Goal: Find specific page/section: Find specific page/section

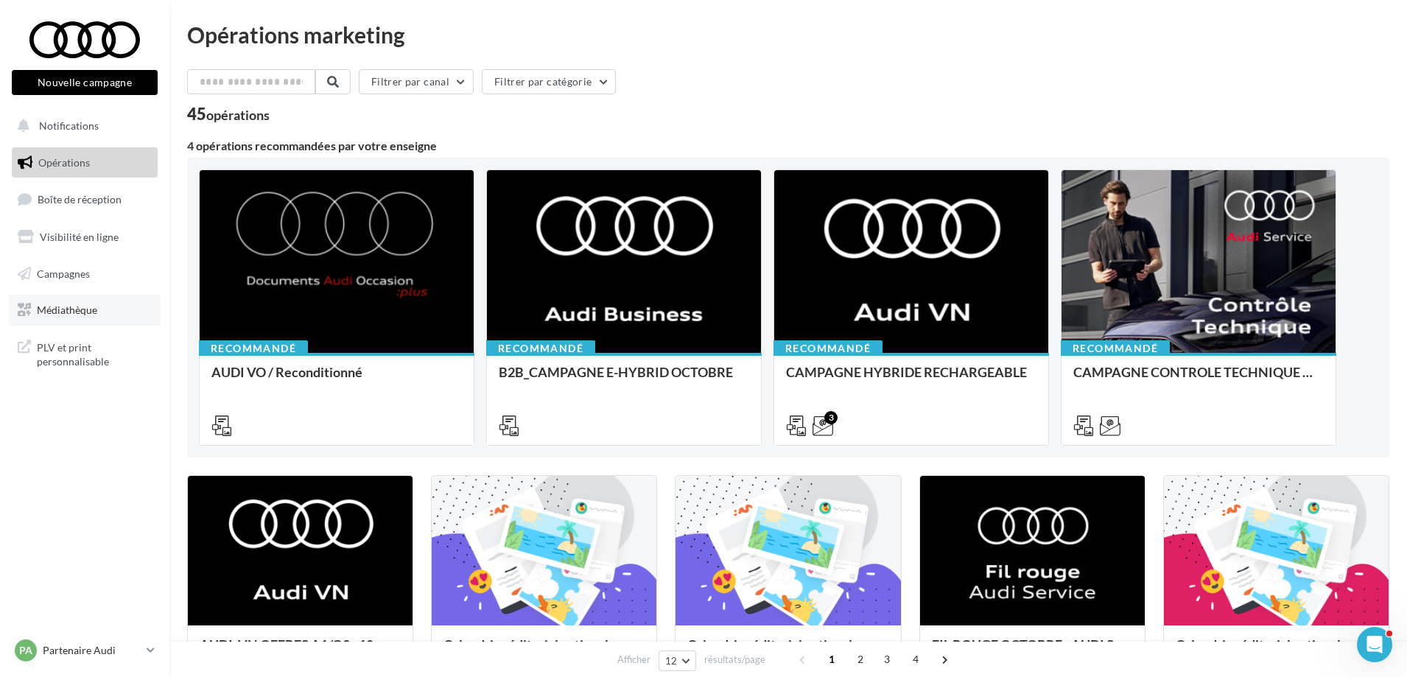
click at [55, 316] on span "Médiathèque" at bounding box center [67, 309] width 60 height 13
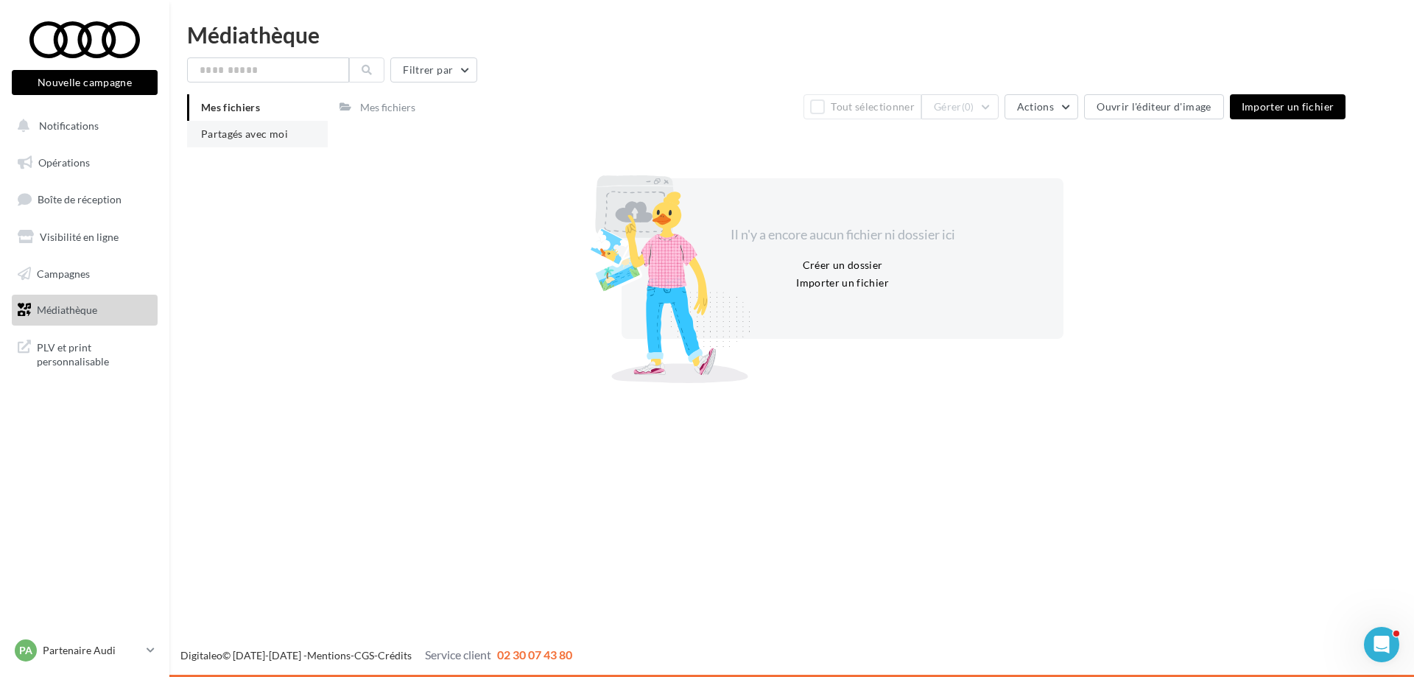
click at [221, 144] on li "Partagés avec moi" at bounding box center [257, 134] width 141 height 27
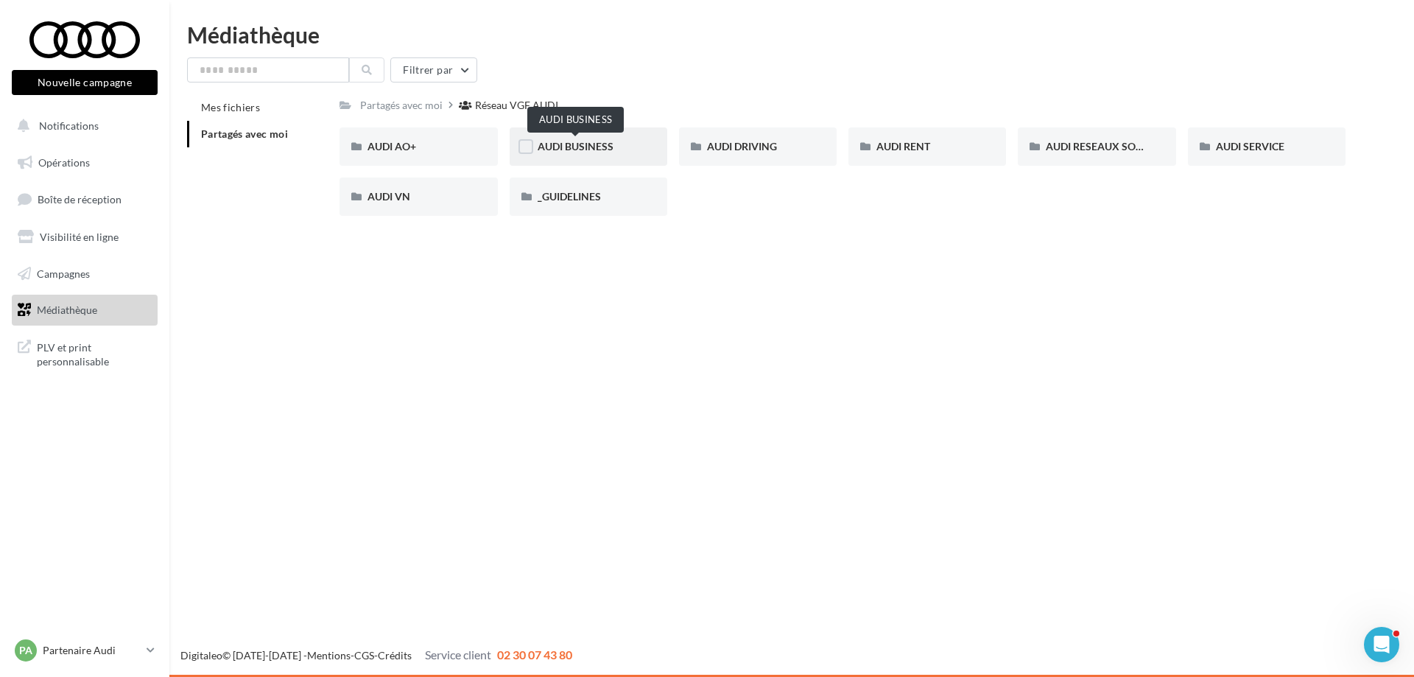
click at [574, 148] on span "AUDI BUSINESS" at bounding box center [576, 146] width 76 height 13
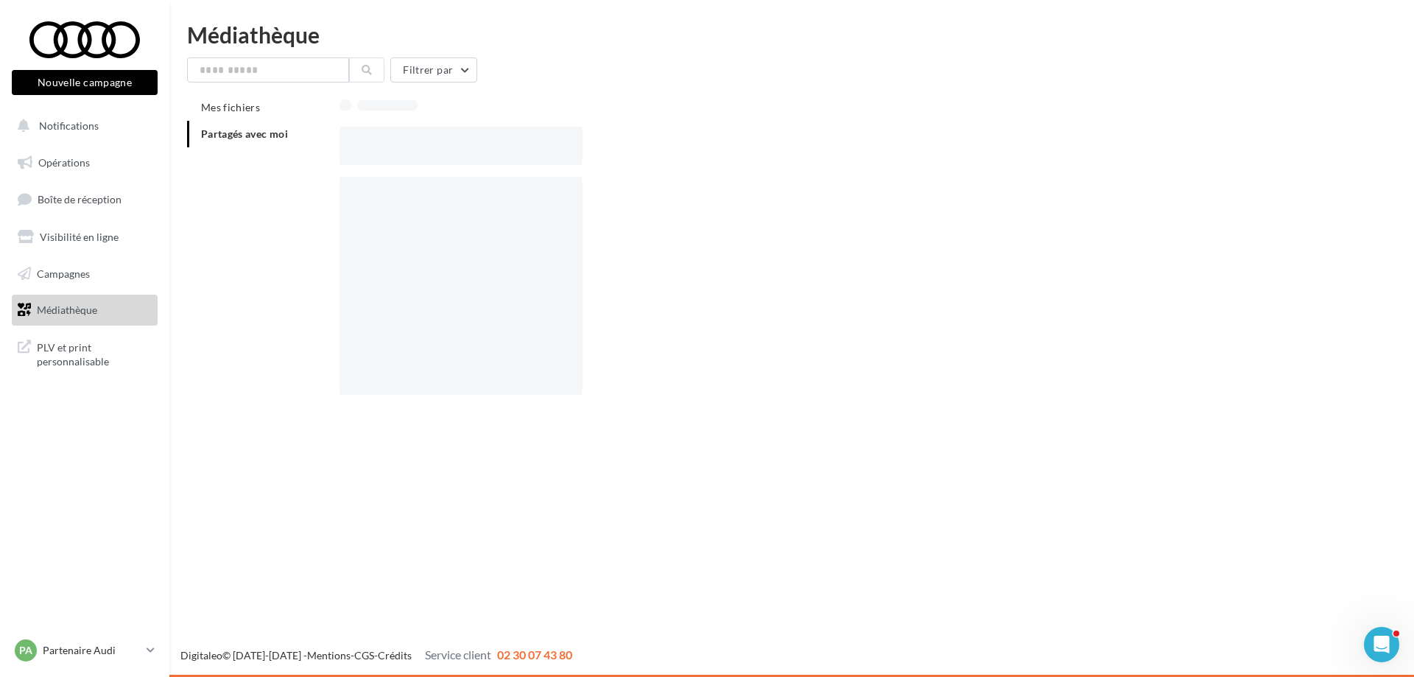
click at [574, 148] on div at bounding box center [461, 146] width 242 height 38
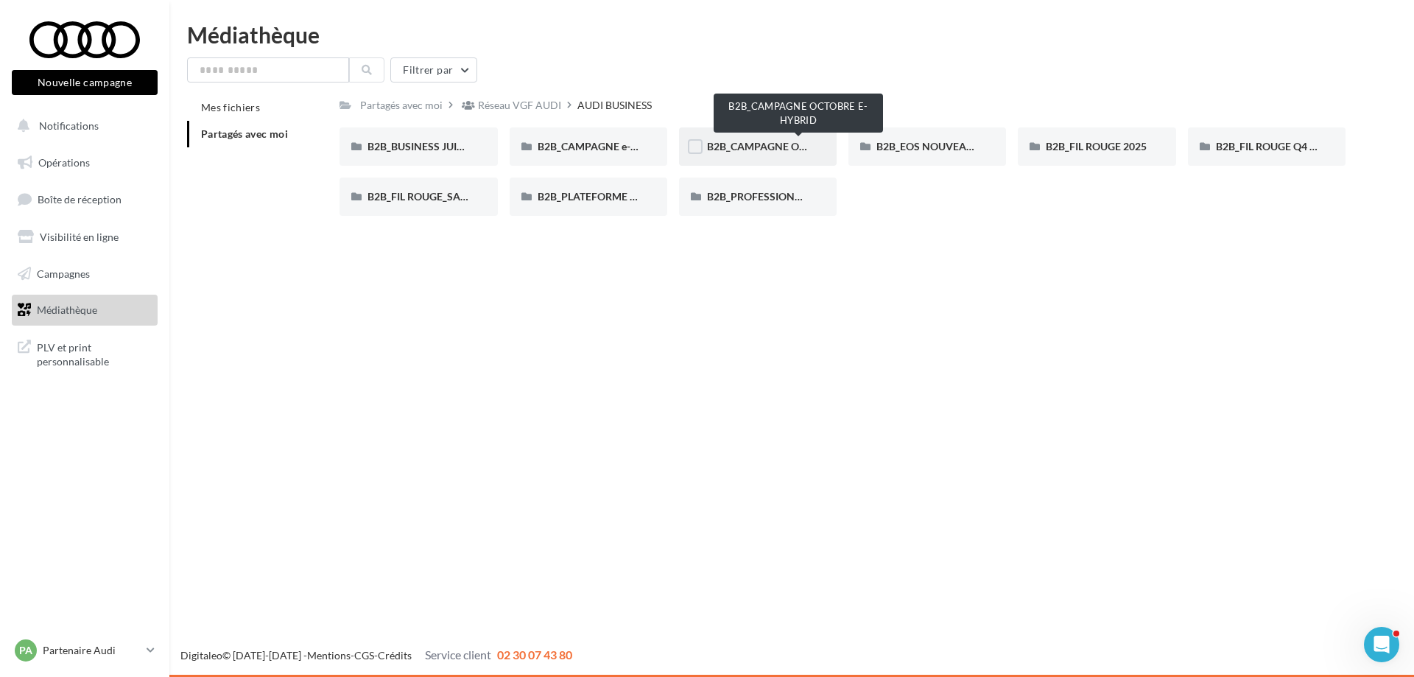
click at [728, 144] on span "B2B_CAMPAGNE OCTOBRE E-HYBRID" at bounding box center [797, 146] width 181 height 13
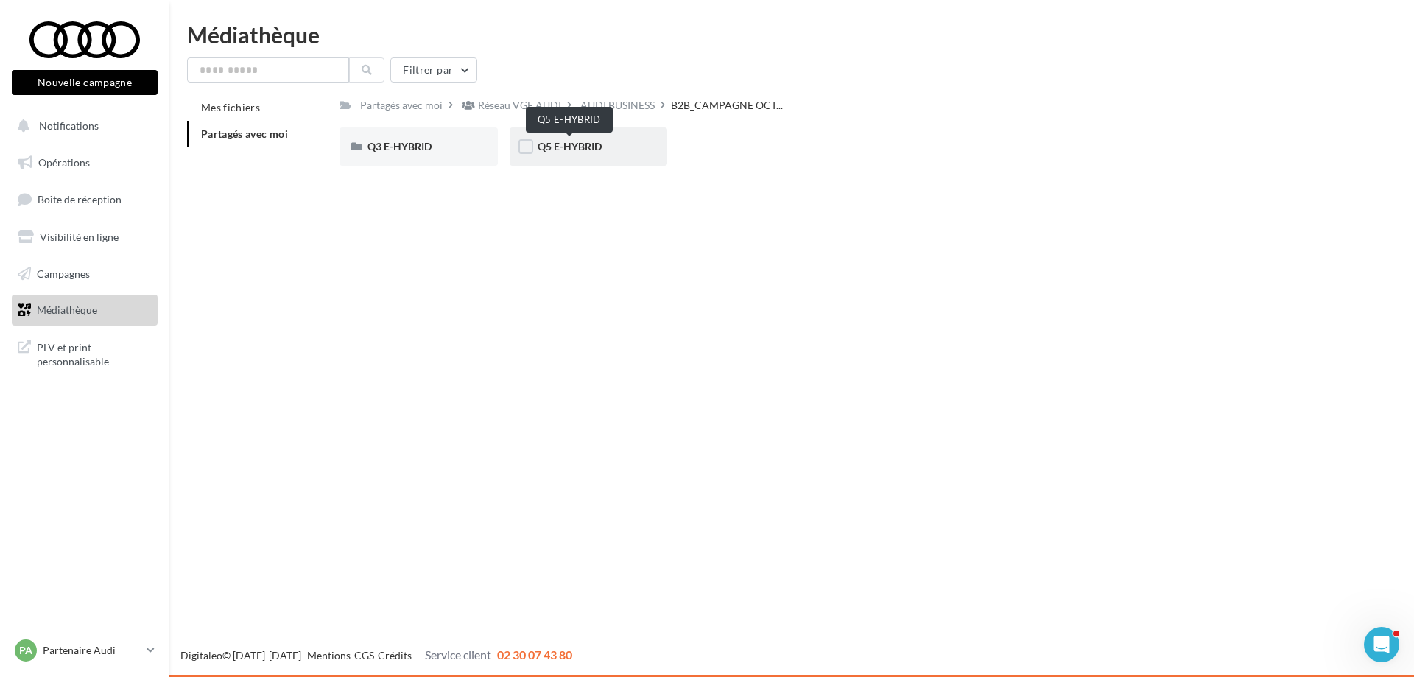
click at [558, 148] on span "Q5 E-HYBRID" at bounding box center [570, 146] width 64 height 13
click at [398, 148] on span "LINKEDIN" at bounding box center [392, 146] width 48 height 13
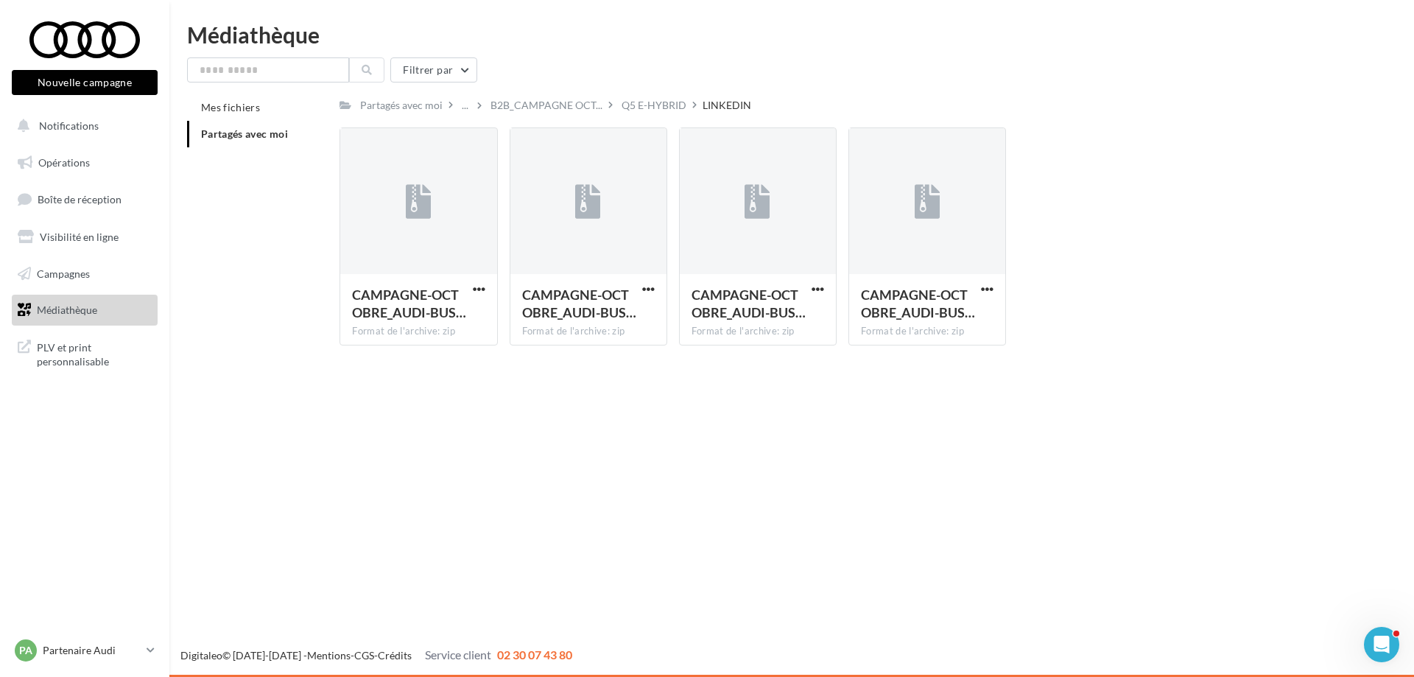
drag, startPoint x: 998, startPoint y: 375, endPoint x: 577, endPoint y: 446, distance: 427.3
click at [577, 446] on div "Nouvelle campagne Nouvelle campagne Notifications Opérations Boîte de réception…" at bounding box center [707, 338] width 1414 height 677
click at [521, 105] on span "B2B_CAMPAGNE OCT..." at bounding box center [547, 105] width 112 height 15
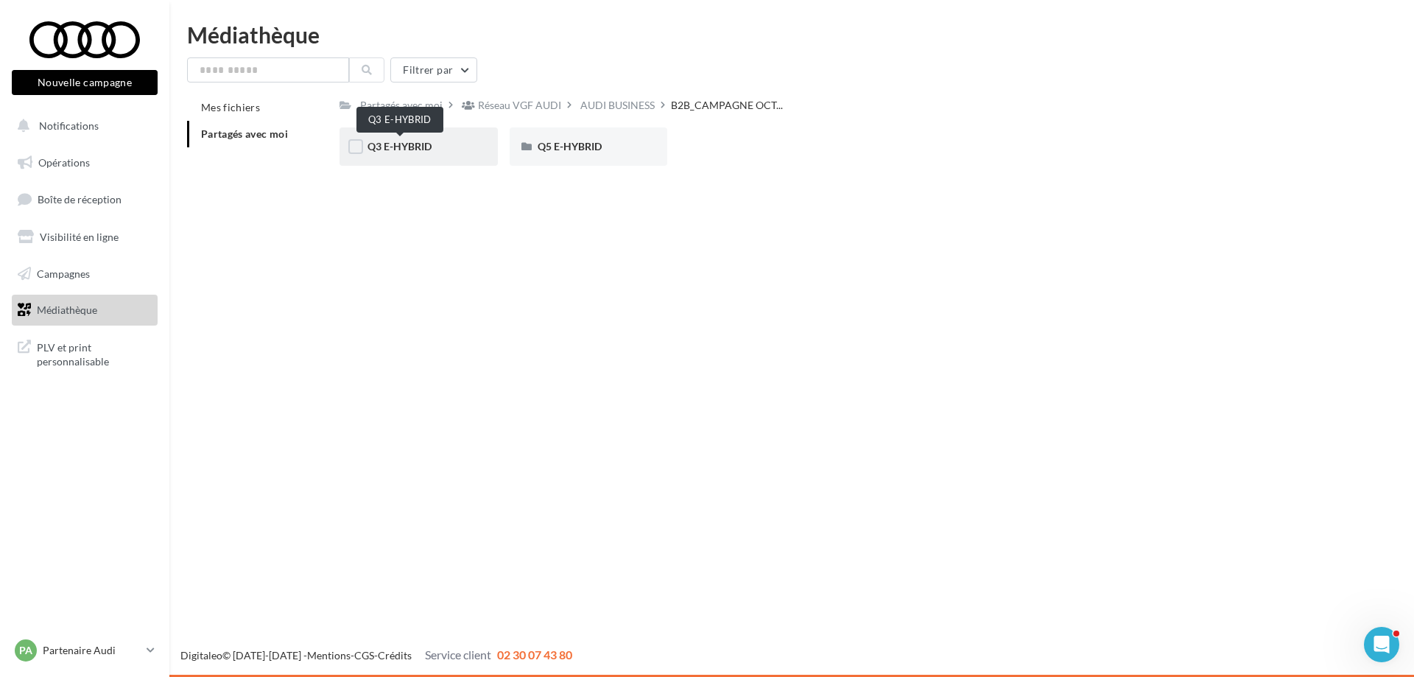
click at [399, 144] on span "Q3 E-HYBRID" at bounding box center [400, 146] width 64 height 13
click at [561, 148] on span "META" at bounding box center [552, 146] width 28 height 13
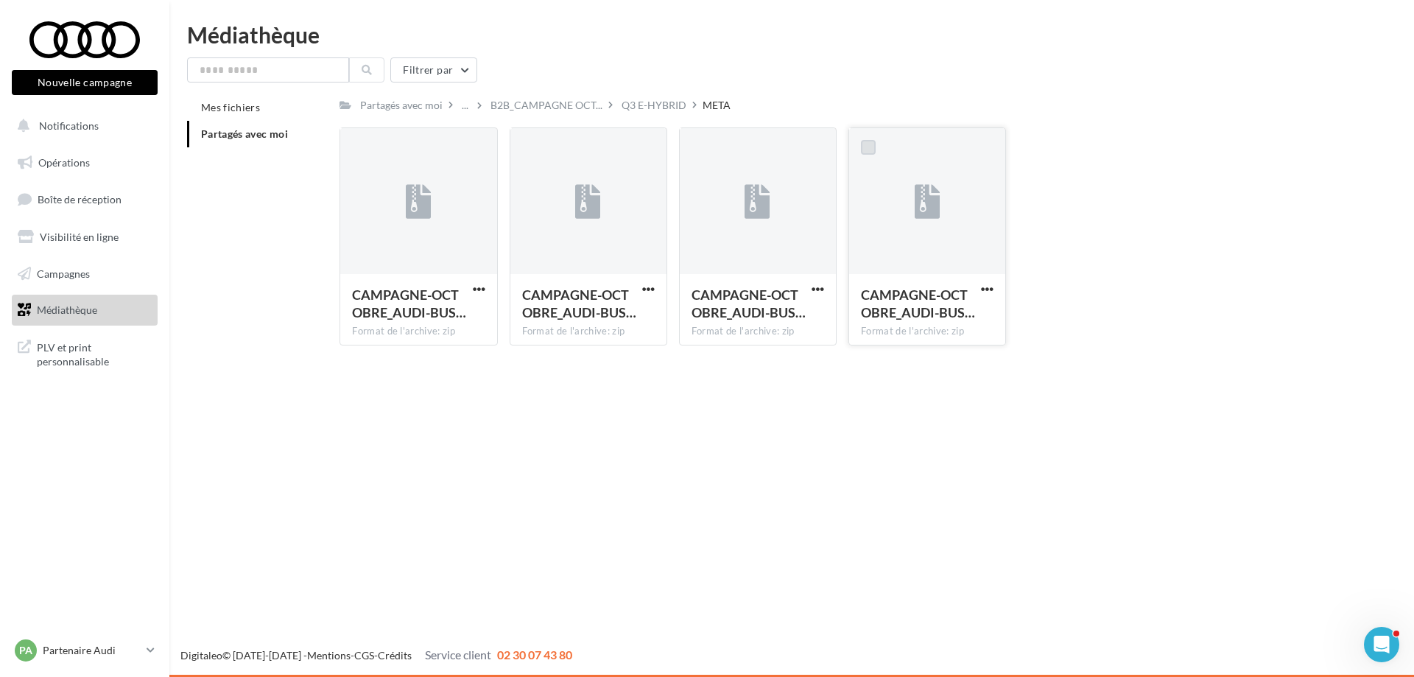
click at [866, 150] on label at bounding box center [868, 147] width 15 height 15
click at [866, 150] on icon at bounding box center [868, 147] width 10 height 10
click at [988, 287] on span "button" at bounding box center [987, 289] width 13 height 13
click at [819, 432] on div "Nouvelle campagne Nouvelle campagne Notifications Opérations Boîte de réception…" at bounding box center [707, 338] width 1414 height 677
click at [526, 99] on span "B2B_CAMPAGNE OCT..." at bounding box center [547, 105] width 112 height 15
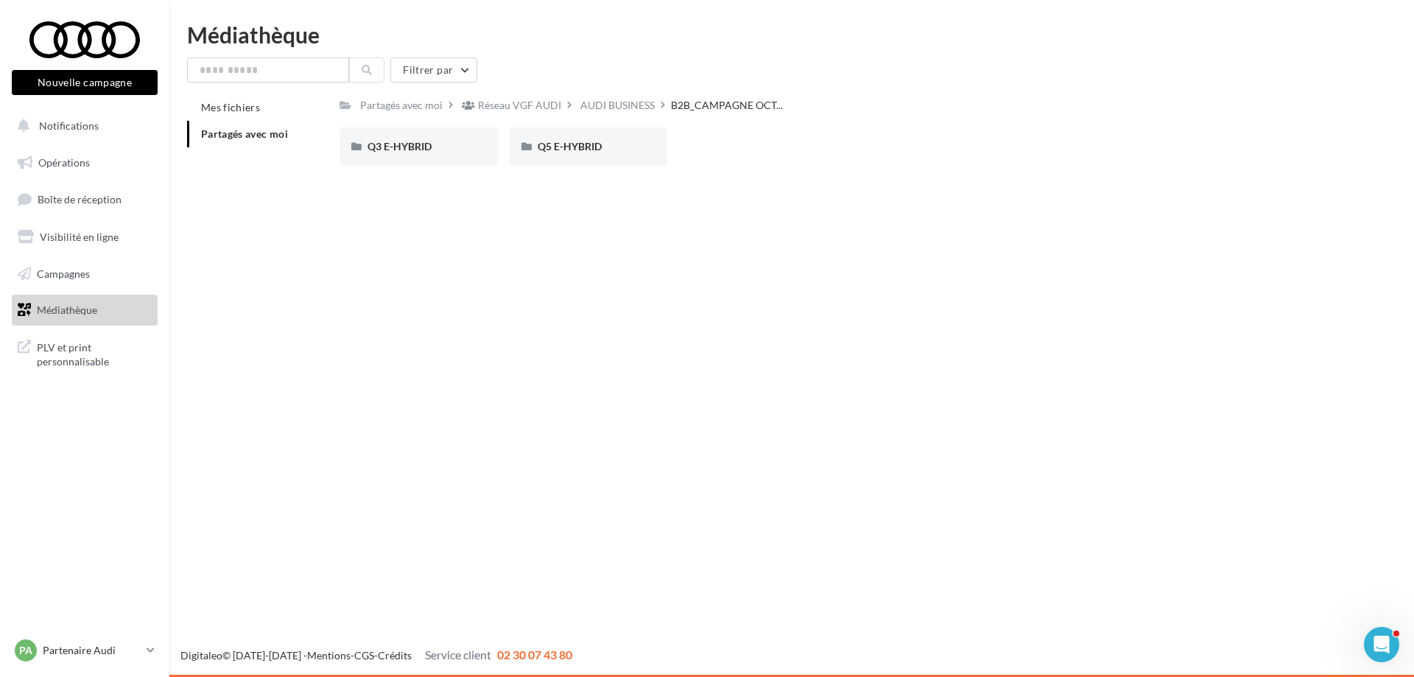
click at [502, 109] on div "Réseau VGF AUDI" at bounding box center [519, 105] width 83 height 15
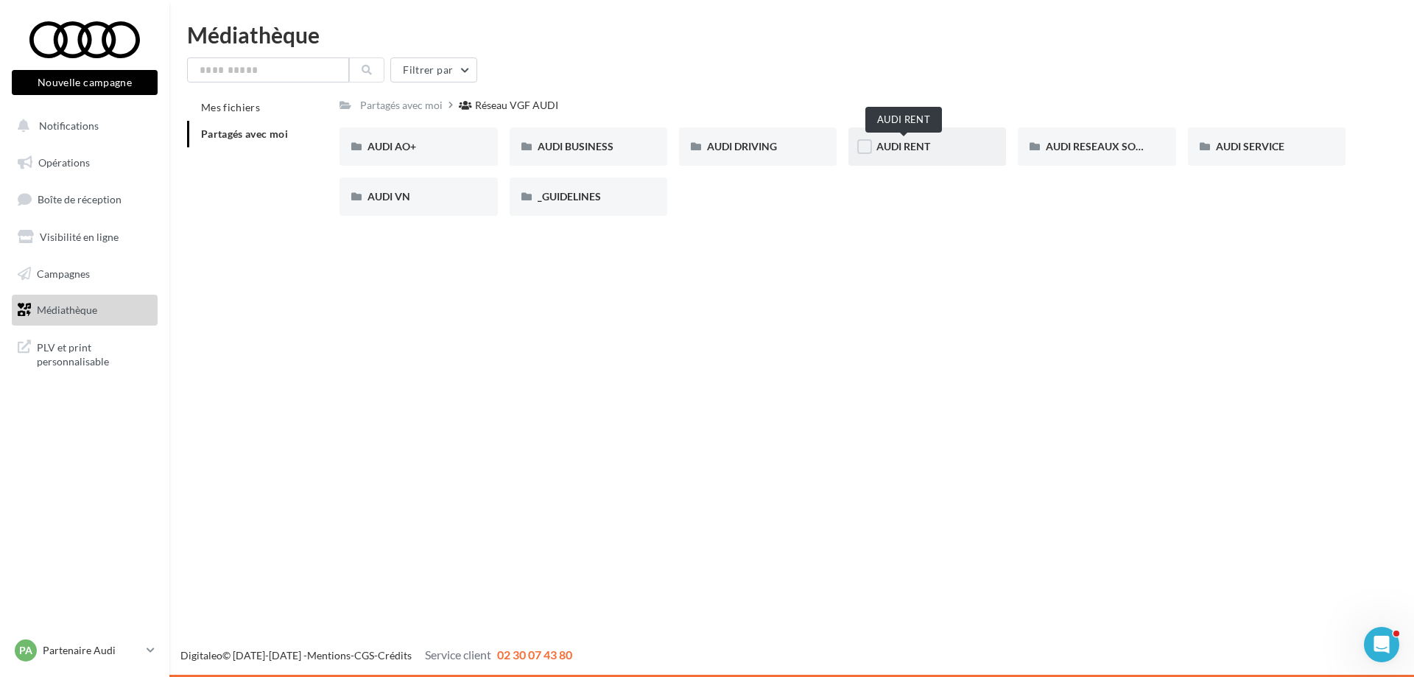
click at [904, 147] on span "AUDI RENT" at bounding box center [903, 146] width 54 height 13
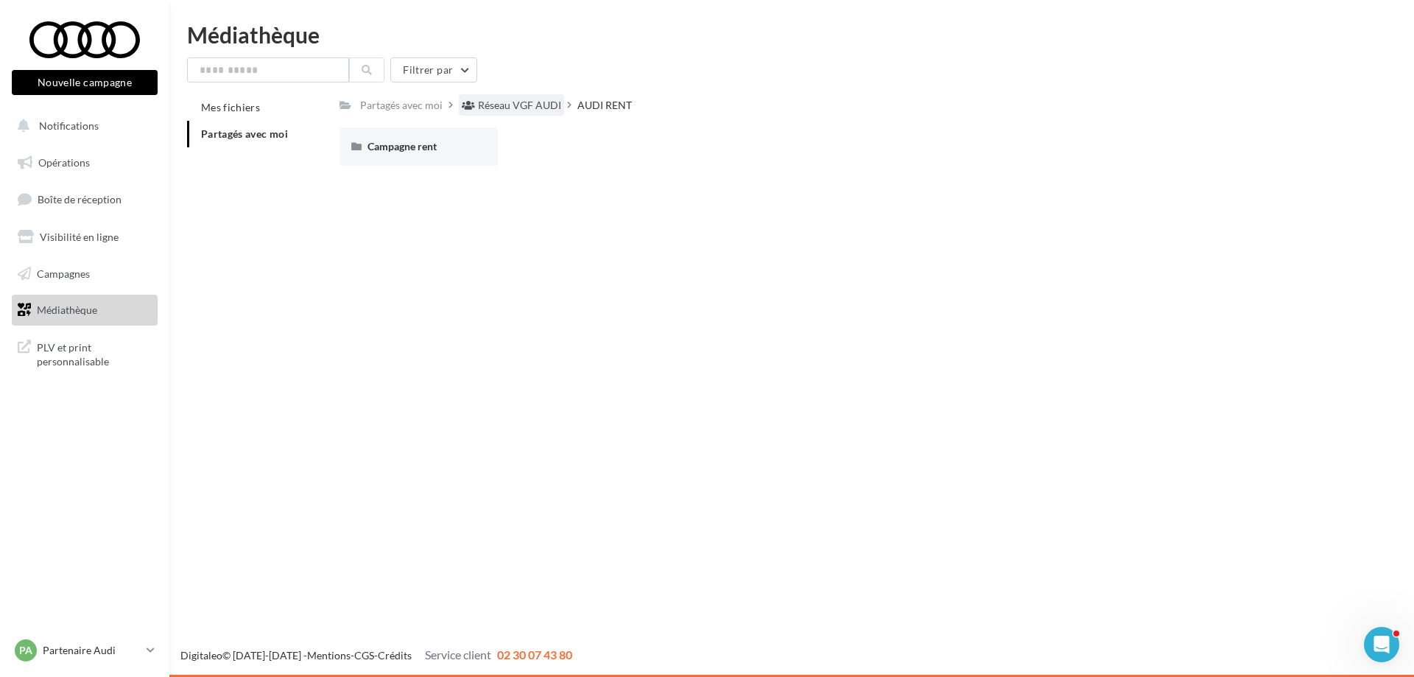
click at [511, 108] on div "Réseau VGF AUDI" at bounding box center [519, 105] width 83 height 15
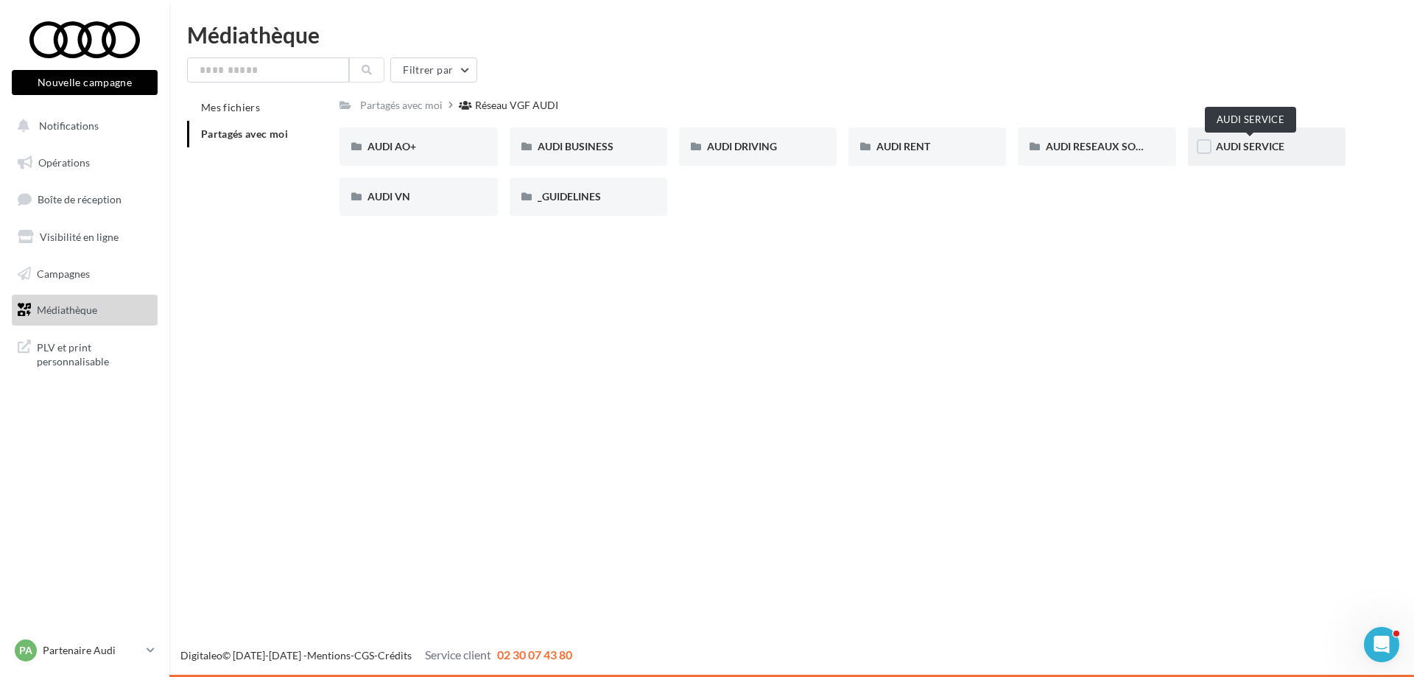
click at [1256, 149] on span "AUDI SERVICE" at bounding box center [1250, 146] width 68 height 13
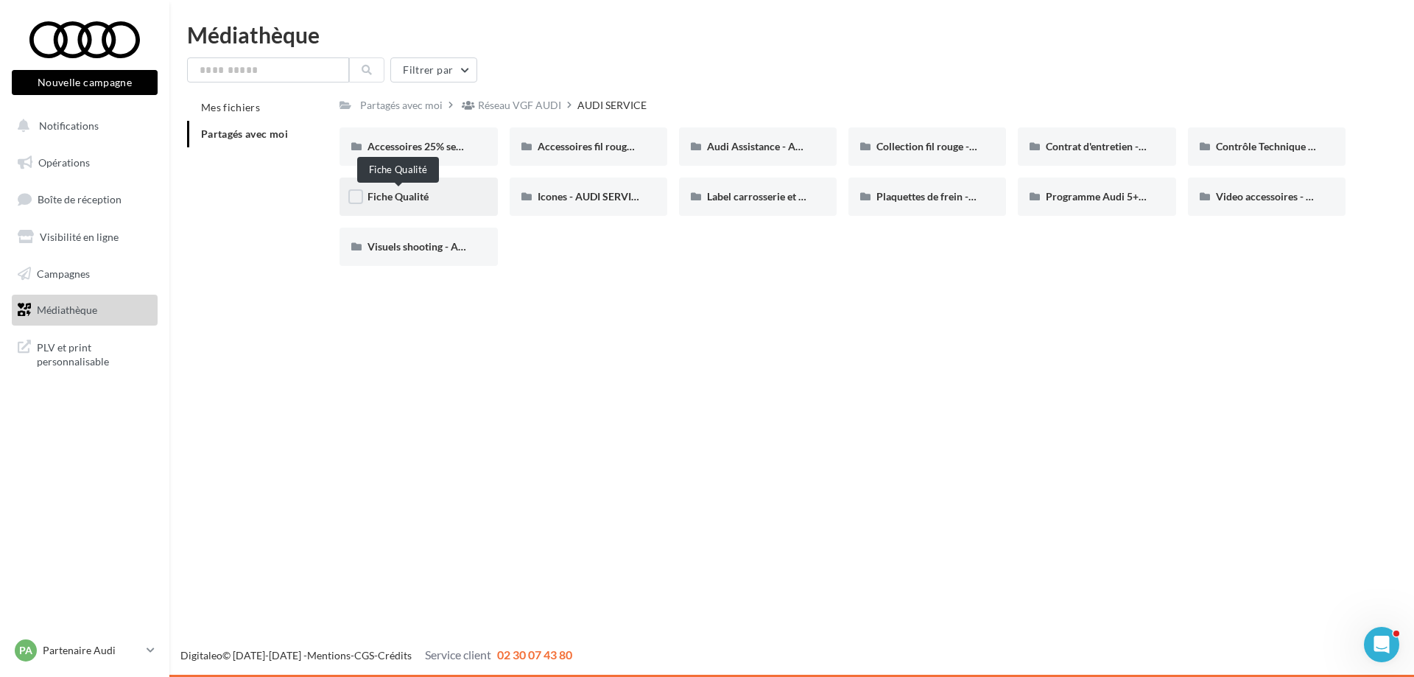
click at [395, 195] on span "Fiche Qualité" at bounding box center [398, 196] width 61 height 13
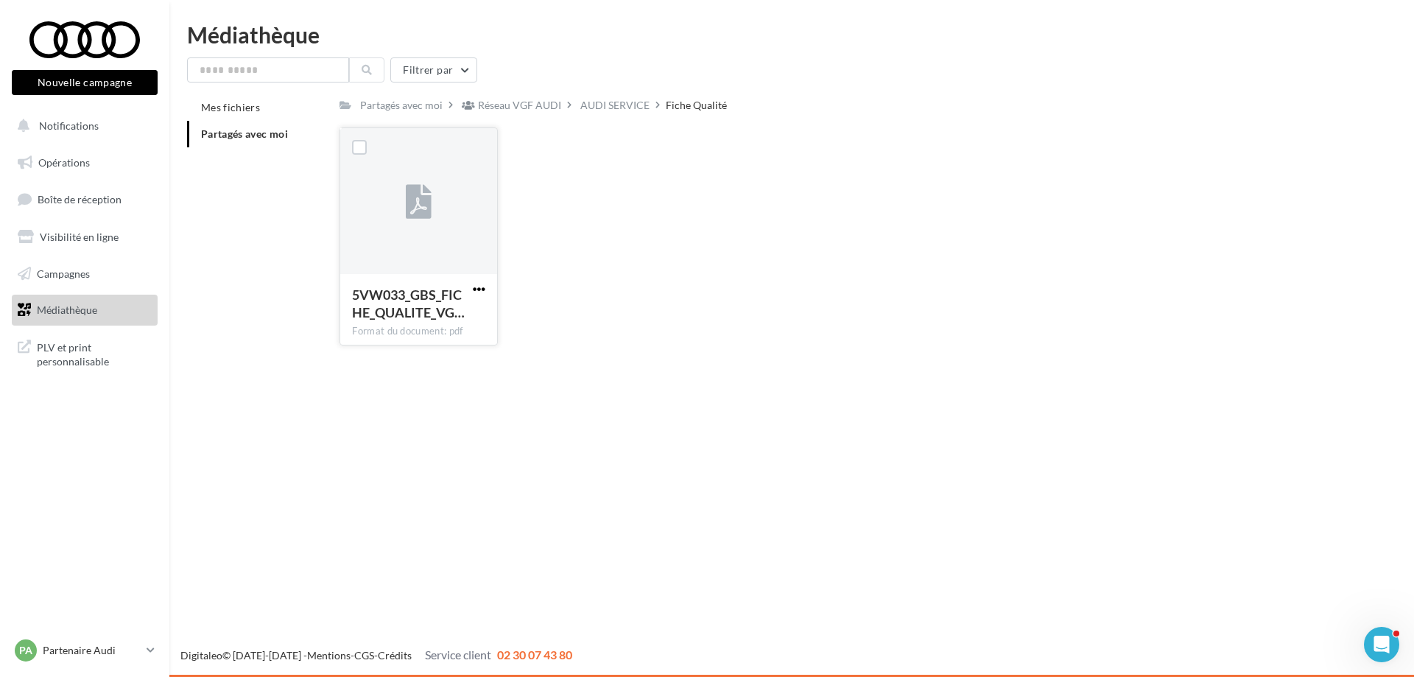
click at [482, 286] on span "button" at bounding box center [479, 289] width 13 height 13
click at [546, 448] on div "Nouvelle campagne Nouvelle campagne Notifications Opérations Boîte de réception…" at bounding box center [707, 338] width 1414 height 677
click at [406, 108] on div "Partagés avec moi" at bounding box center [401, 105] width 82 height 15
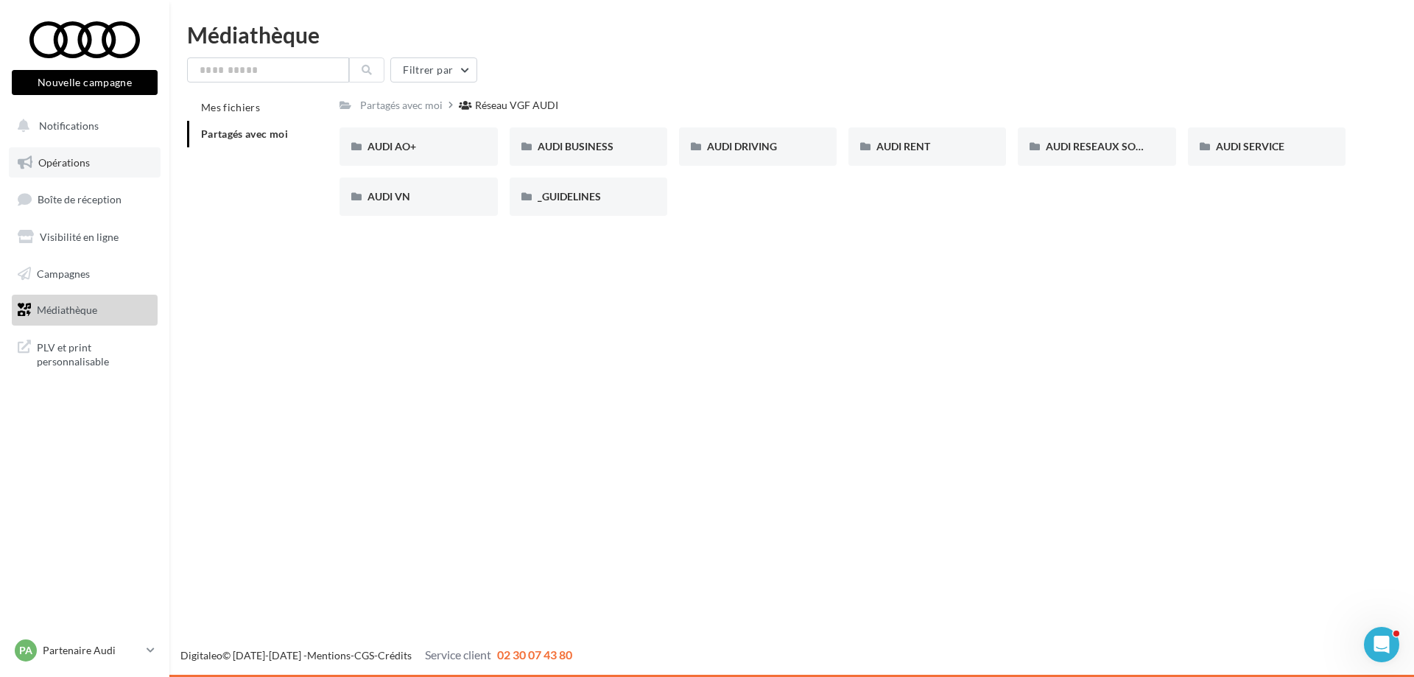
click at [84, 161] on span "Opérations" at bounding box center [64, 162] width 52 height 13
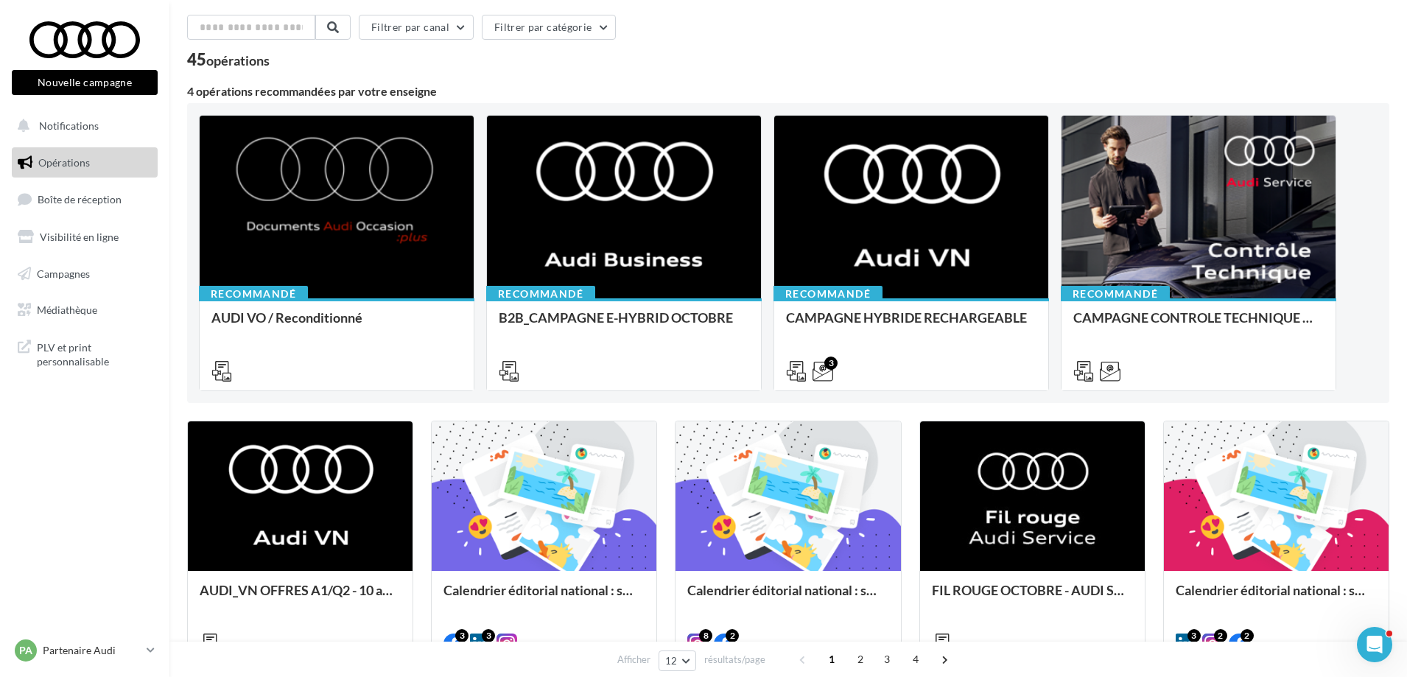
scroll to position [55, 0]
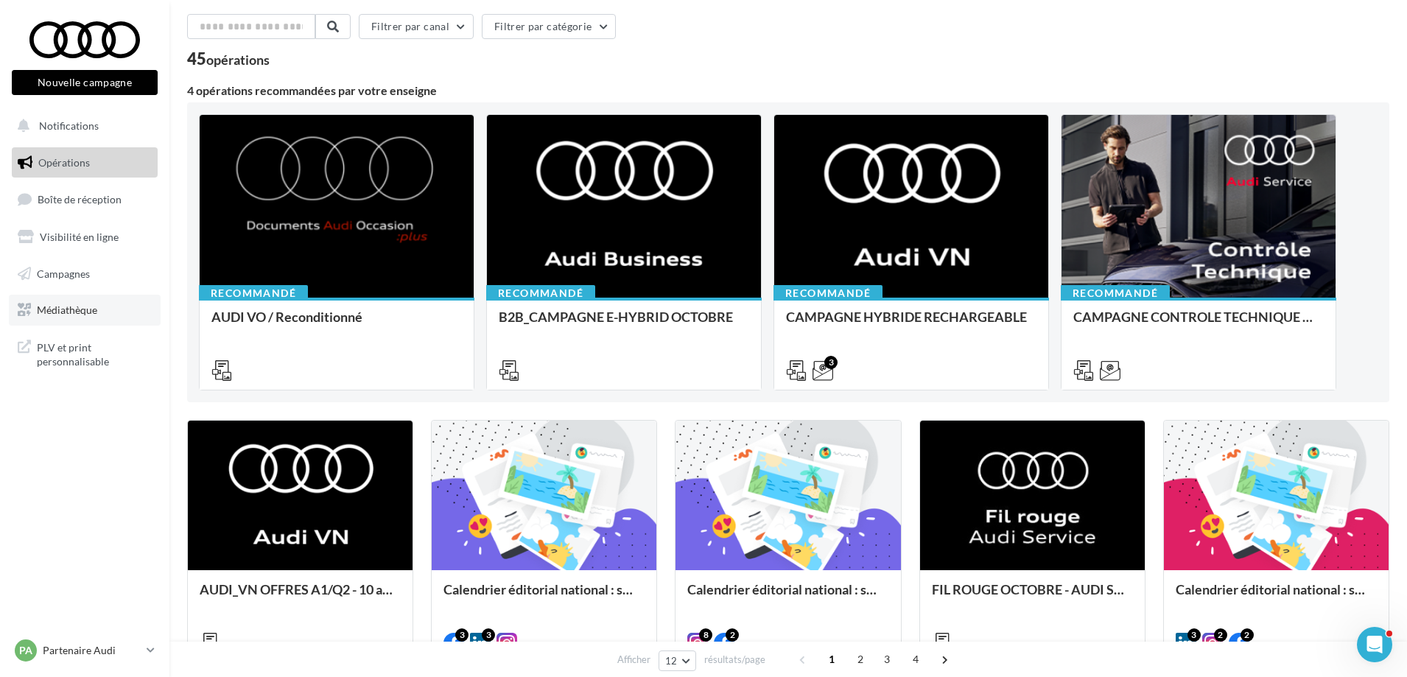
click at [71, 320] on link "Médiathèque" at bounding box center [85, 310] width 152 height 31
